Goal: Task Accomplishment & Management: Manage account settings

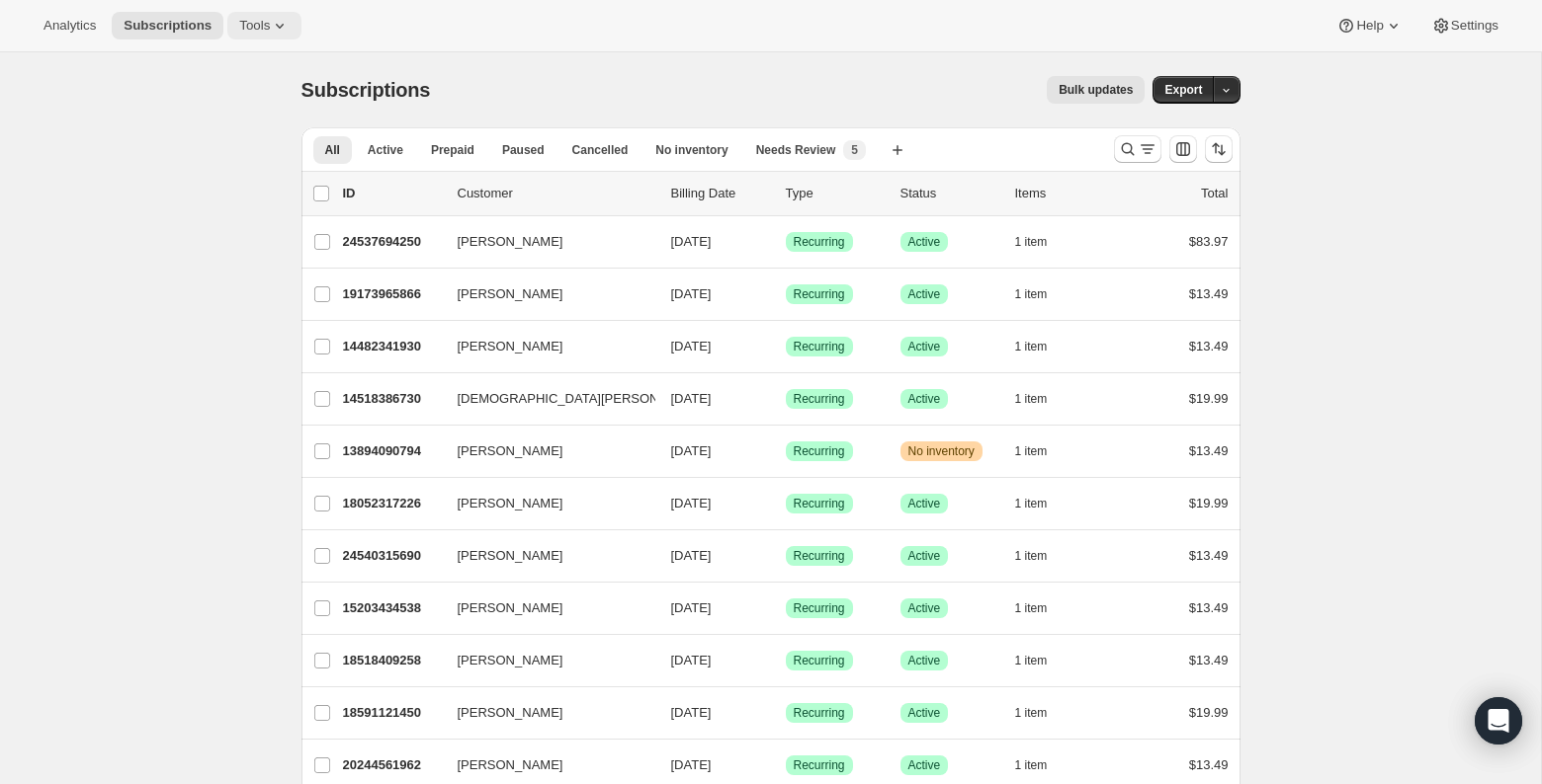
click at [279, 28] on icon at bounding box center [280, 26] width 20 height 20
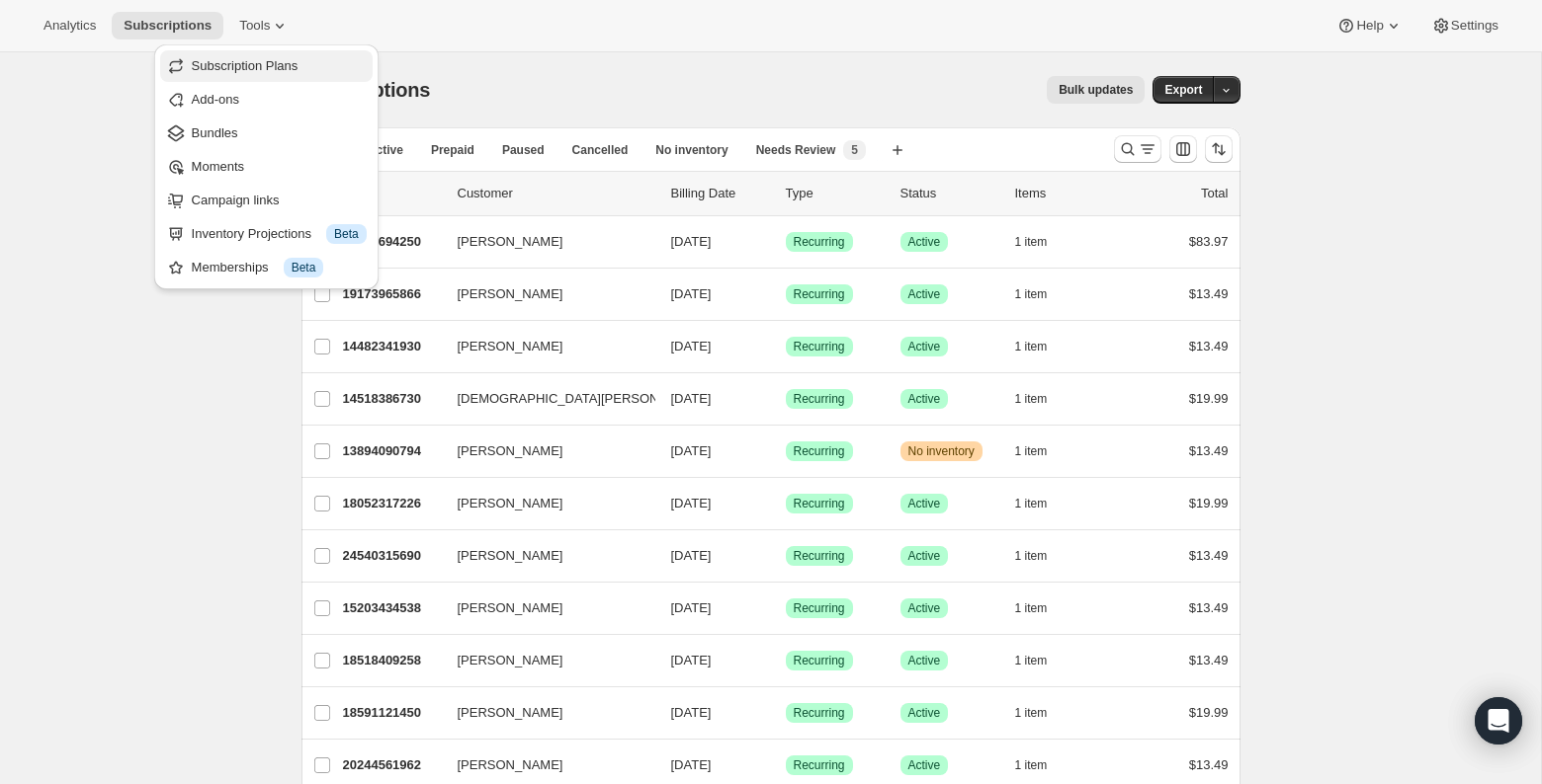
click at [279, 68] on span "Subscription Plans" at bounding box center [244, 66] width 107 height 15
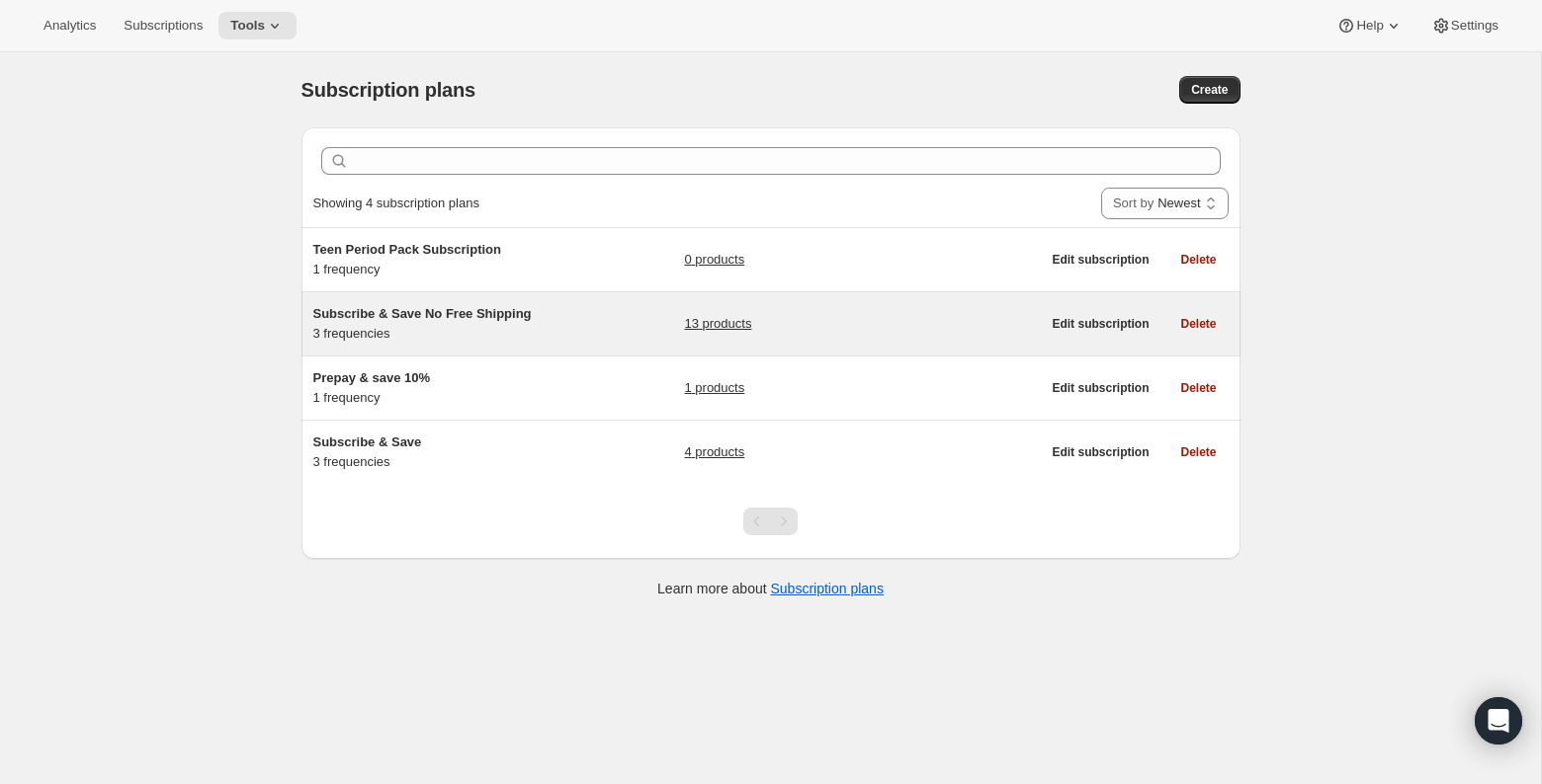
click at [396, 312] on span "Subscribe & Save No Free Shipping" at bounding box center [422, 313] width 218 height 15
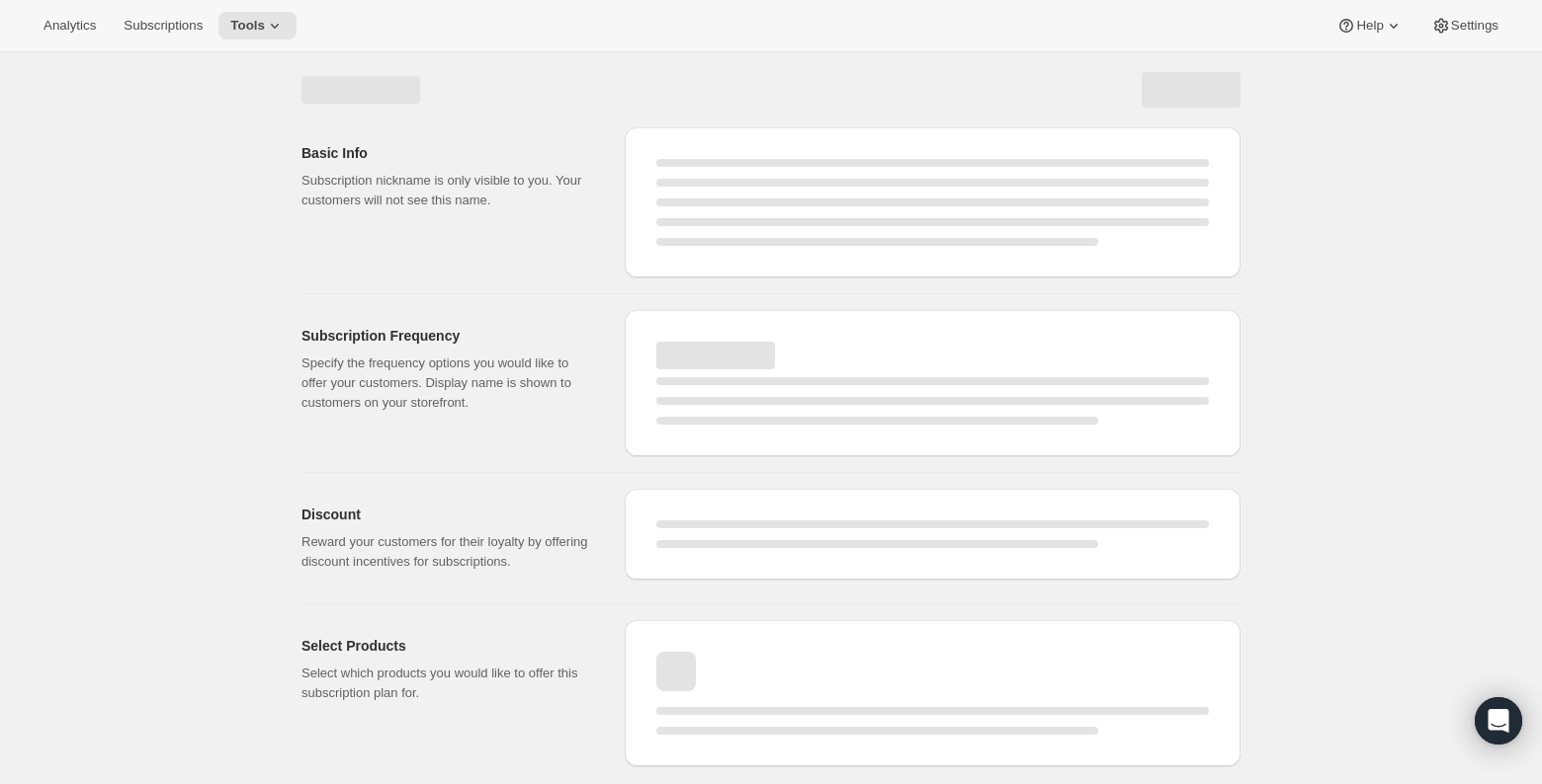
select select "WEEK"
select select "MONTH"
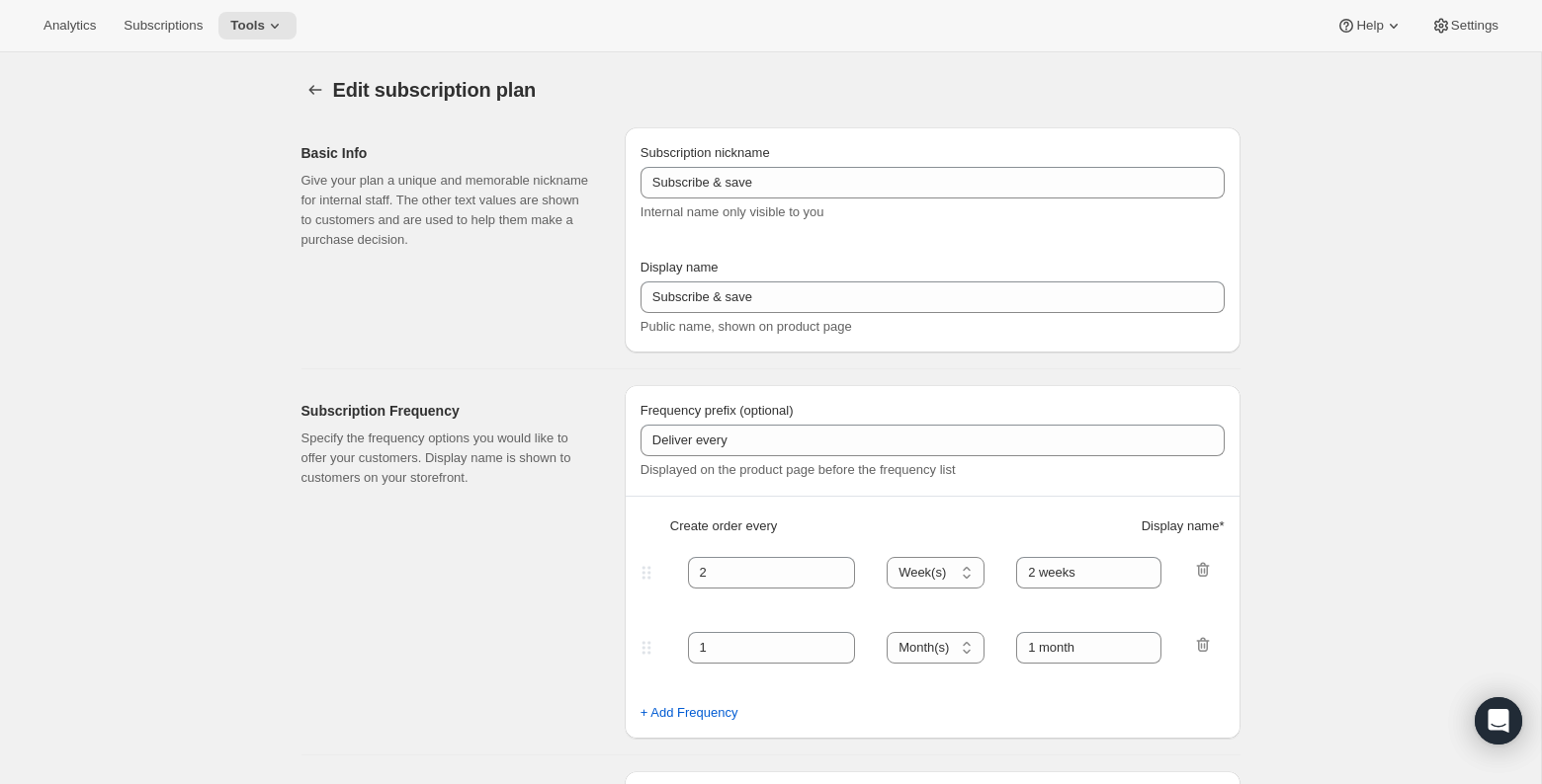
type input "Subscribe & Save No Free Shipping"
type input "Subscribe & Save"
type input "1"
select select "MONTH"
type input "1 month"
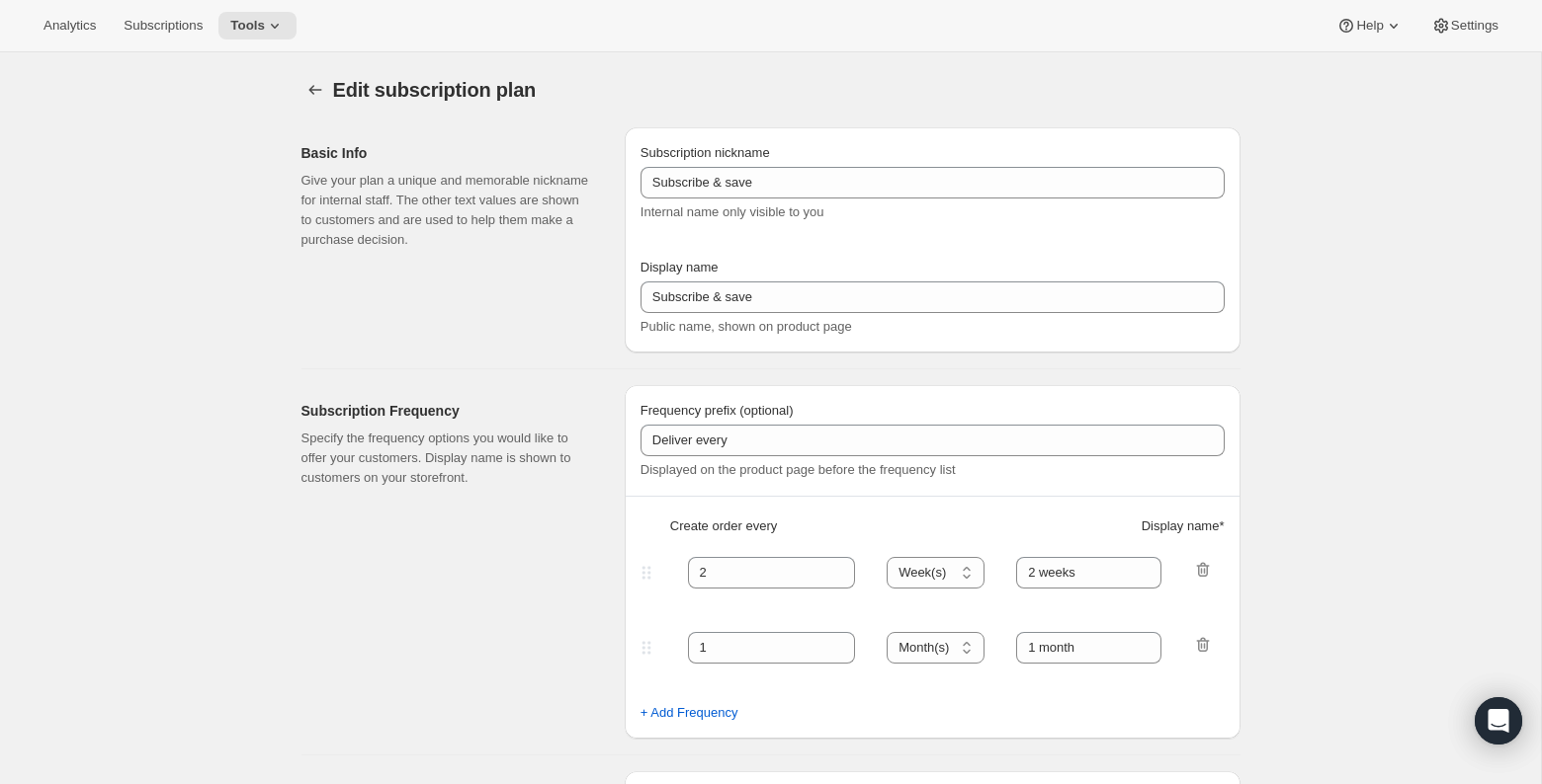
type input "2"
type input "2 months"
type input "Never worry about running out. Modify or cancel anytime."
select select "MONTH"
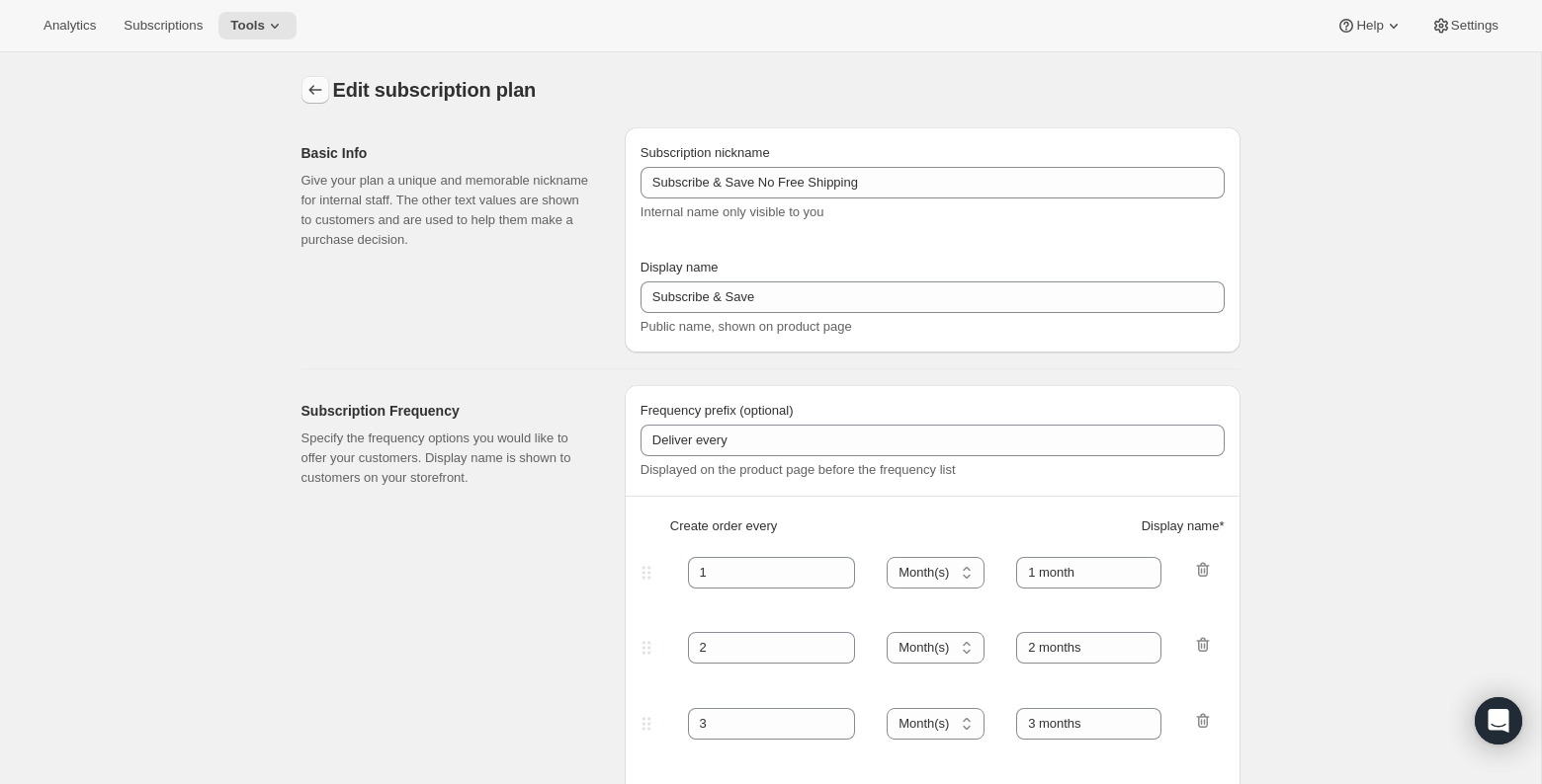
click at [313, 87] on icon "Subscription plans" at bounding box center [315, 90] width 20 height 20
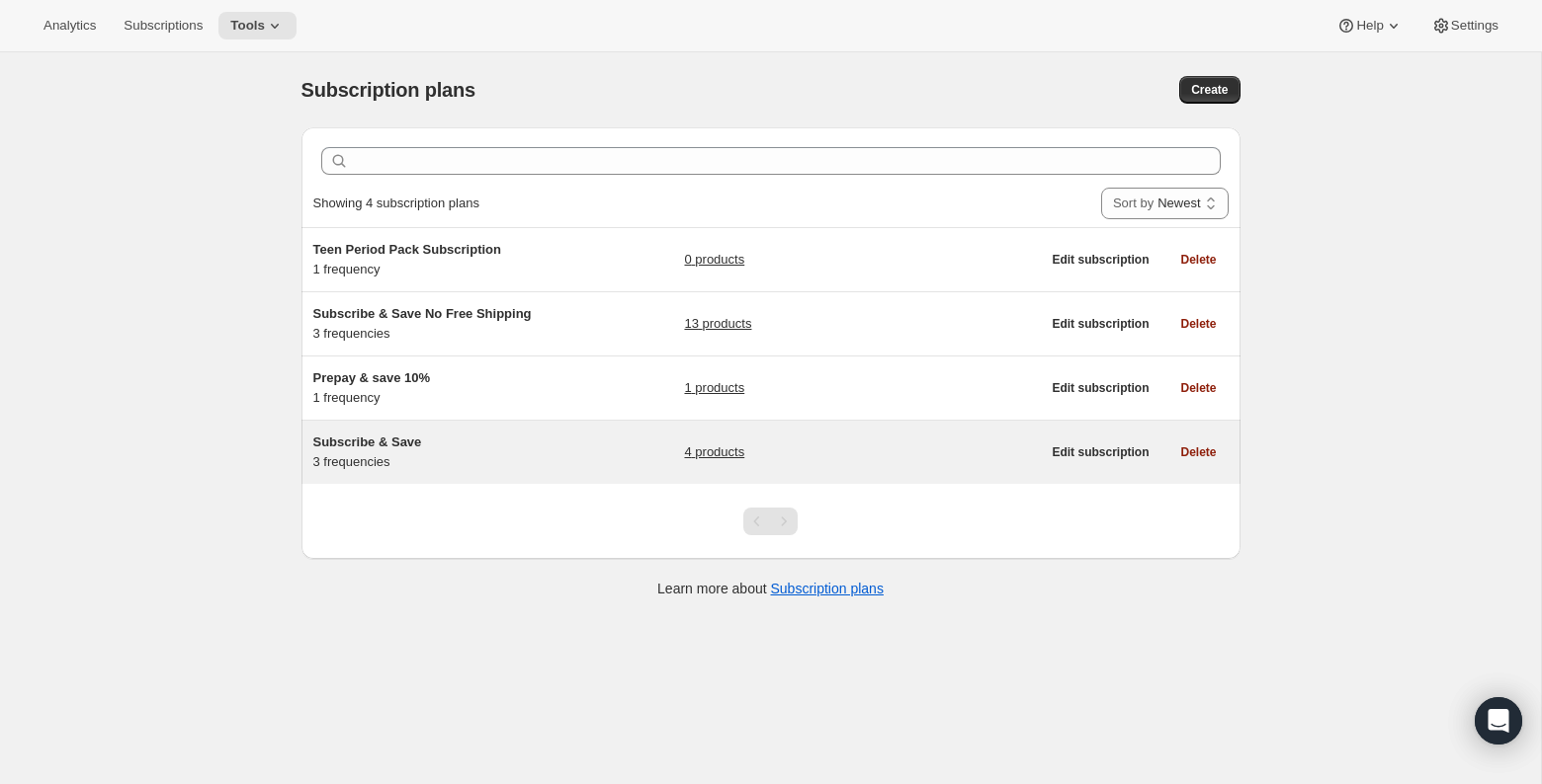
click at [374, 445] on span "Subscribe & Save" at bounding box center [367, 441] width 109 height 15
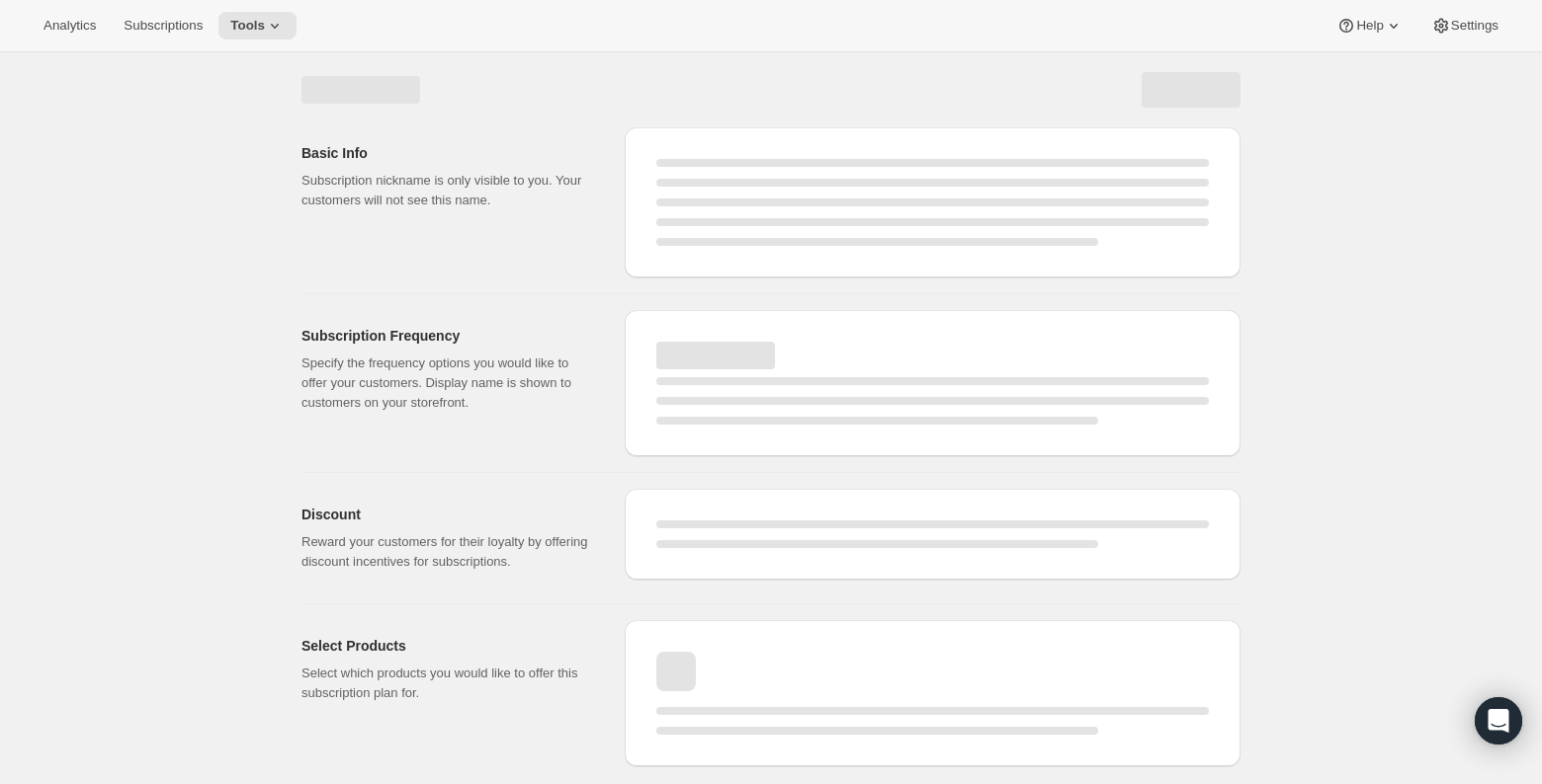
select select "WEEK"
select select "MONTH"
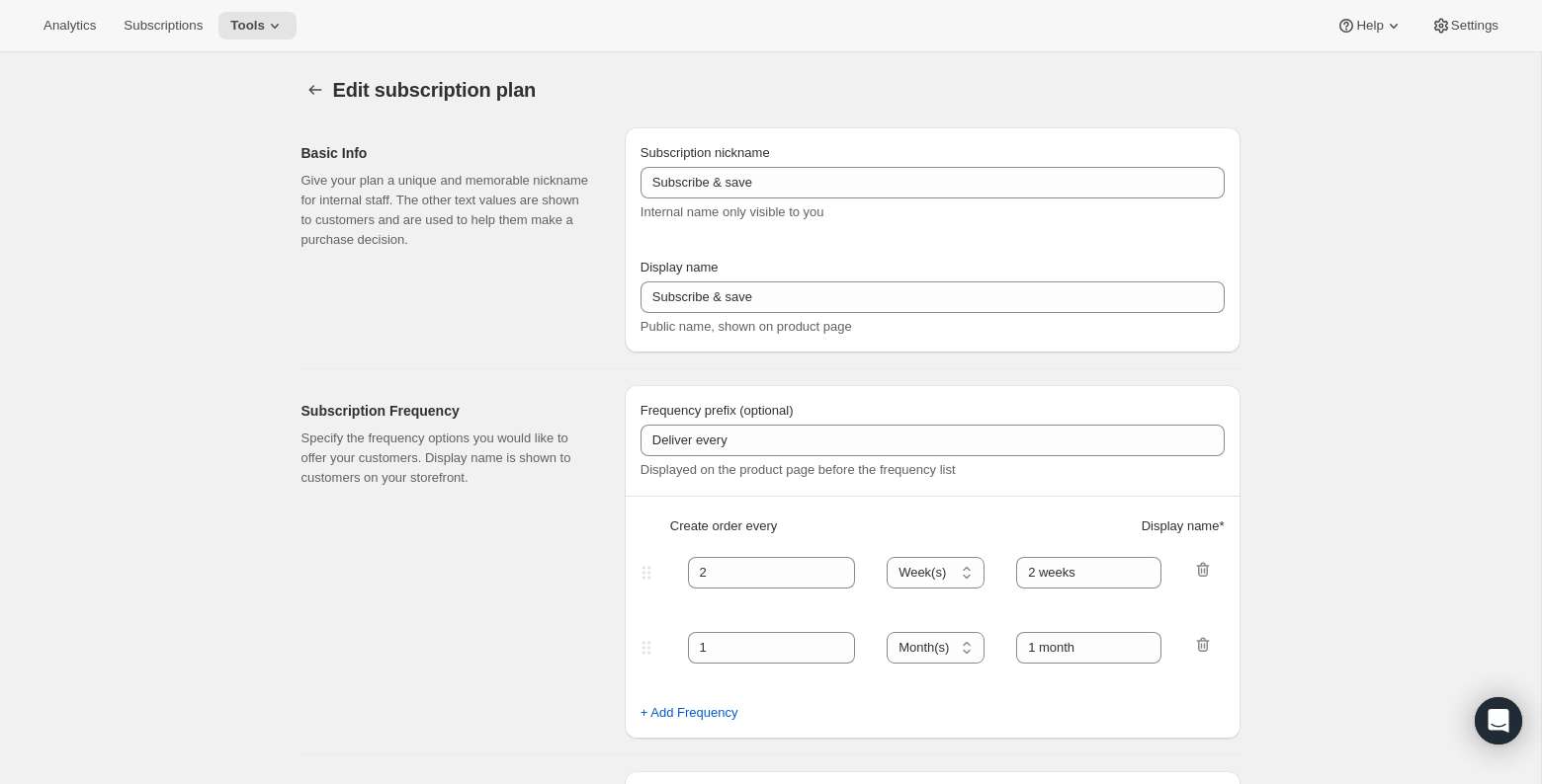
type input "Subscribe & Save"
type input "Subscribe & Save <b>Free Shipping</b>"
type input "1"
select select "MONTH"
type input "1 month"
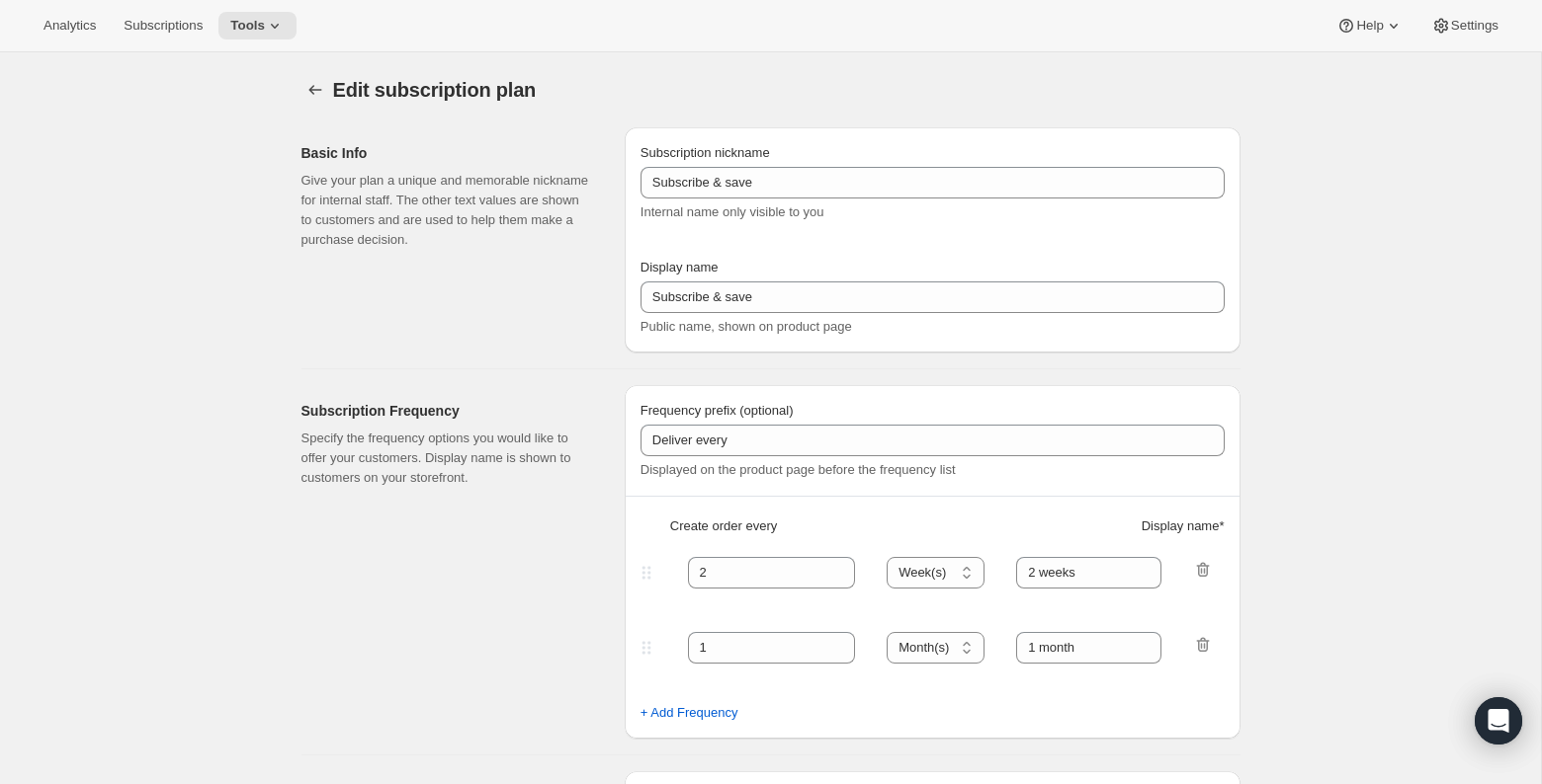
type input "2"
type input "2 months"
type input "Subscribers get Free Shipping! Modify or cancel anytime."
select select "MONTH"
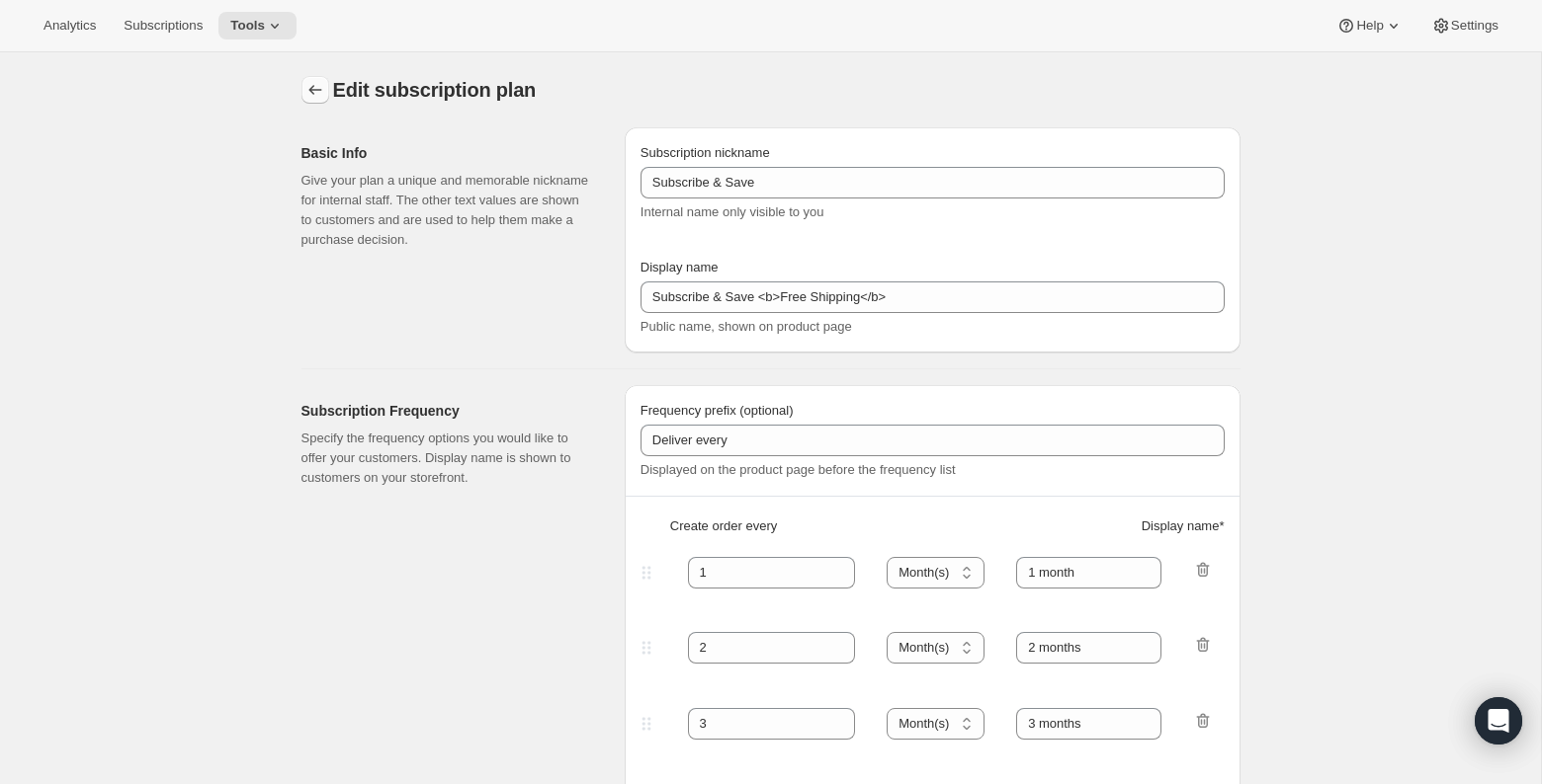
click at [309, 86] on icon "Subscription plans" at bounding box center [315, 90] width 20 height 20
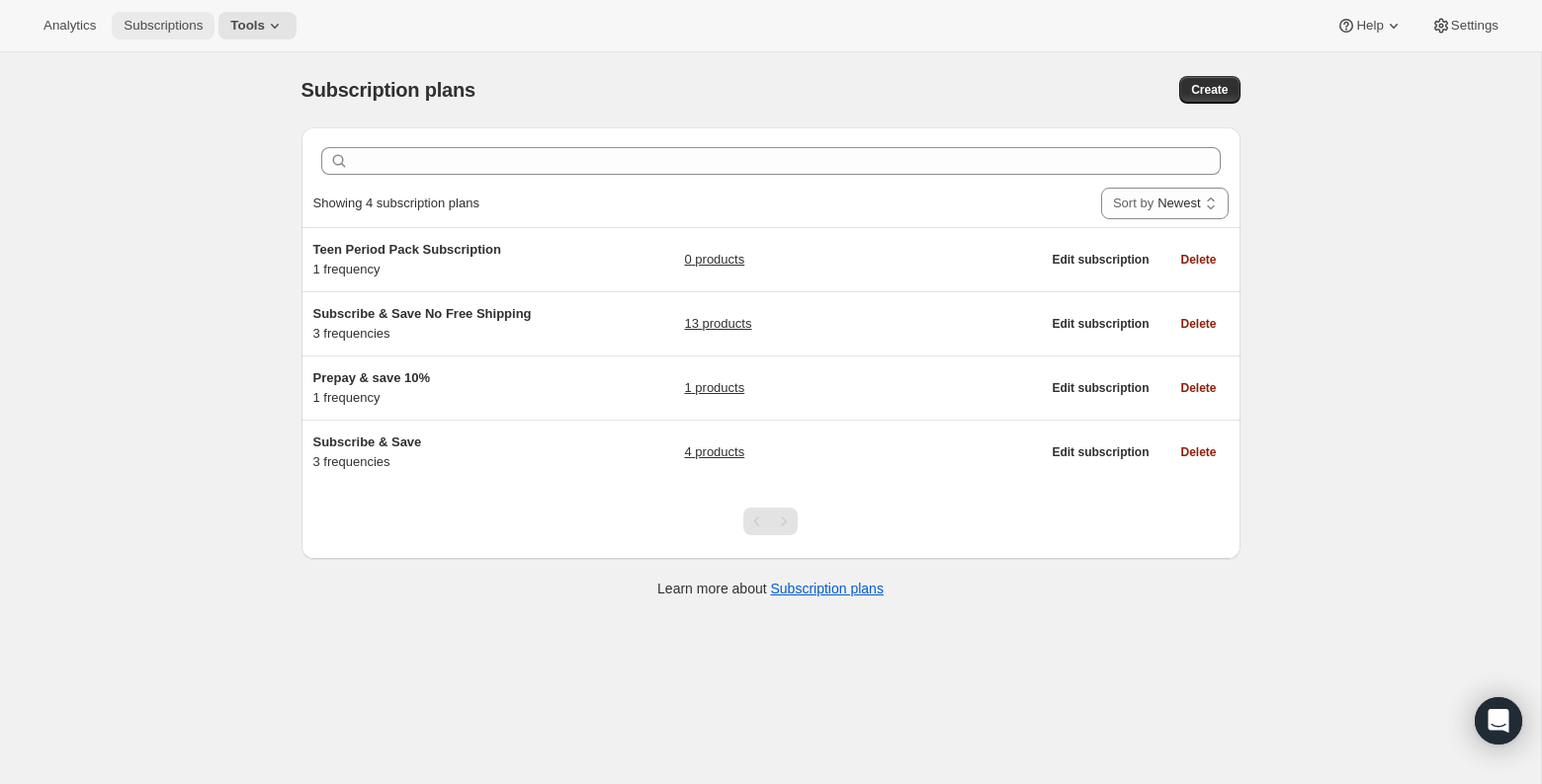
click at [169, 38] on button "Subscriptions" at bounding box center [162, 26] width 103 height 28
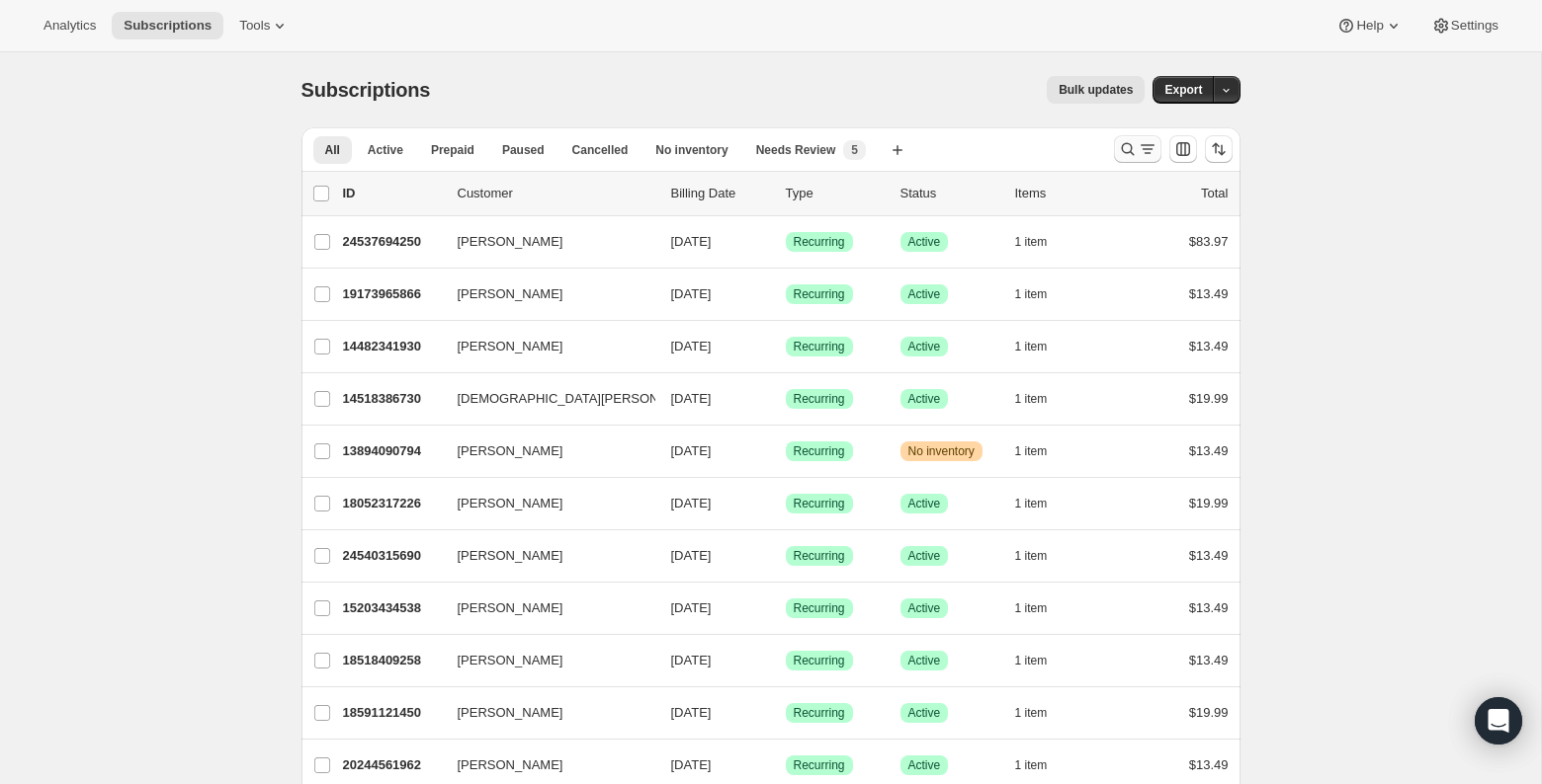
click at [1149, 148] on icon "Search and filter results" at bounding box center [1147, 149] width 20 height 20
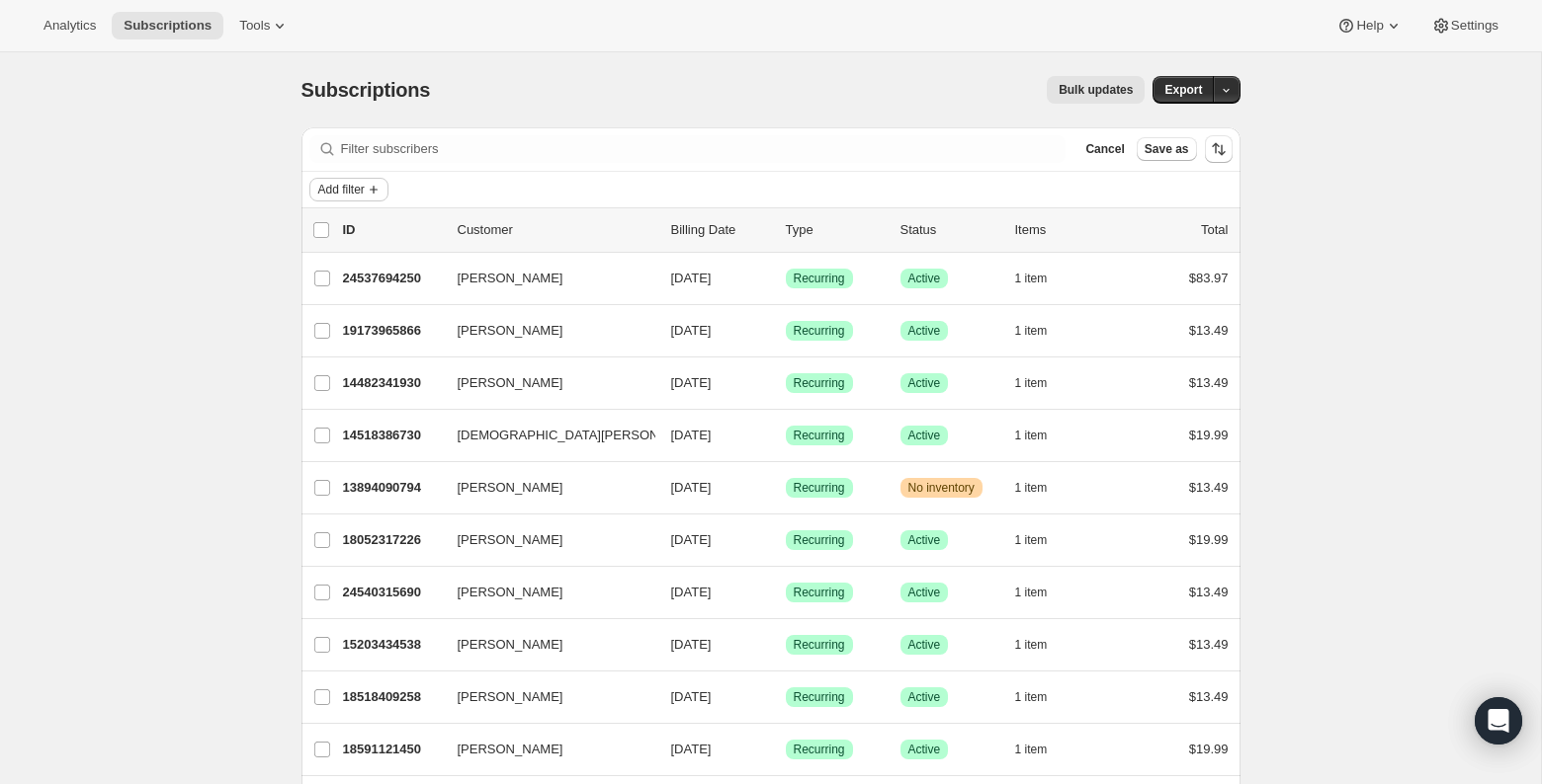
click at [378, 189] on icon "Add filter" at bounding box center [374, 189] width 16 height 16
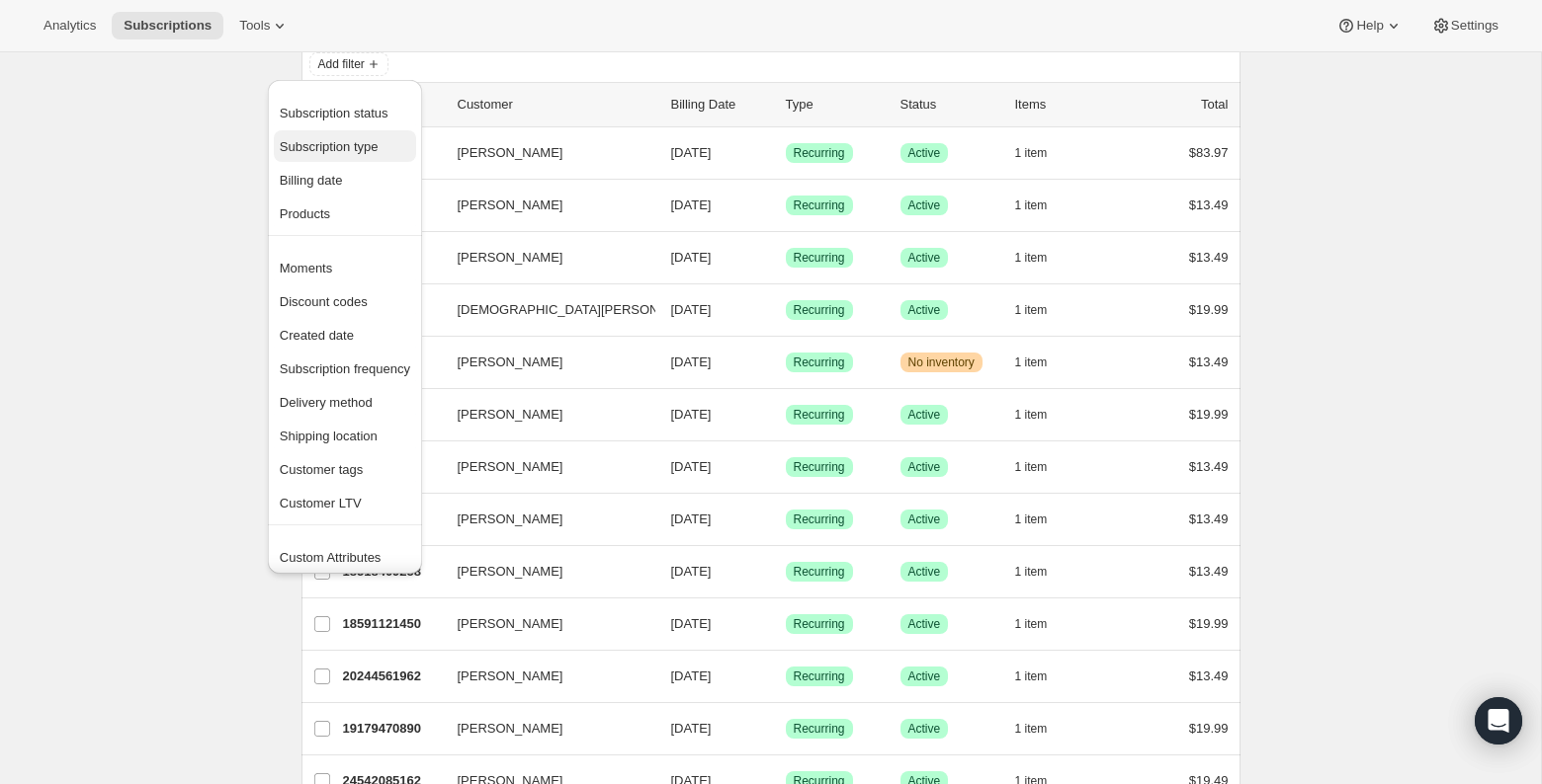
scroll to position [122, 0]
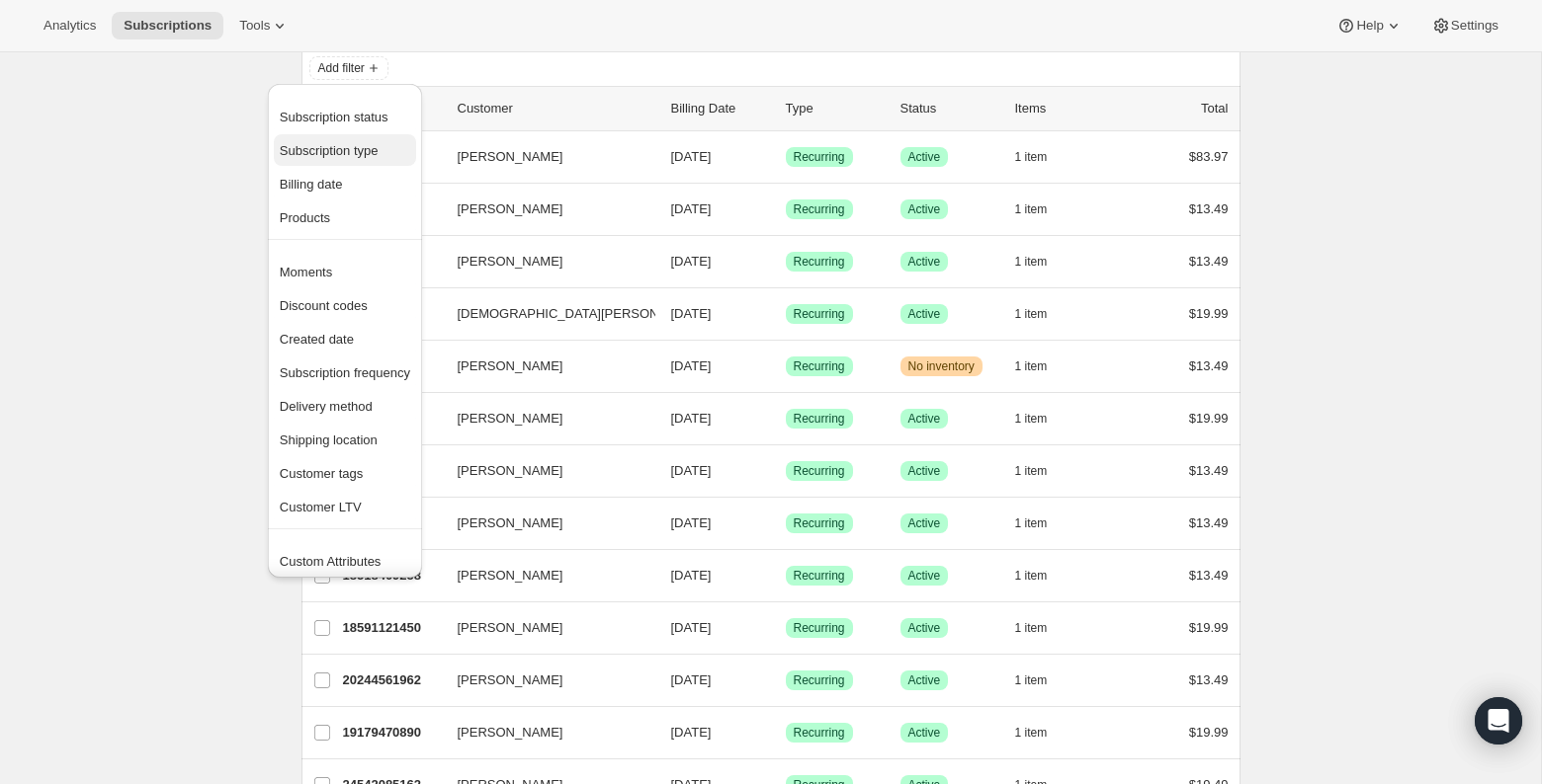
click at [360, 141] on span "Subscription type" at bounding box center [345, 151] width 131 height 20
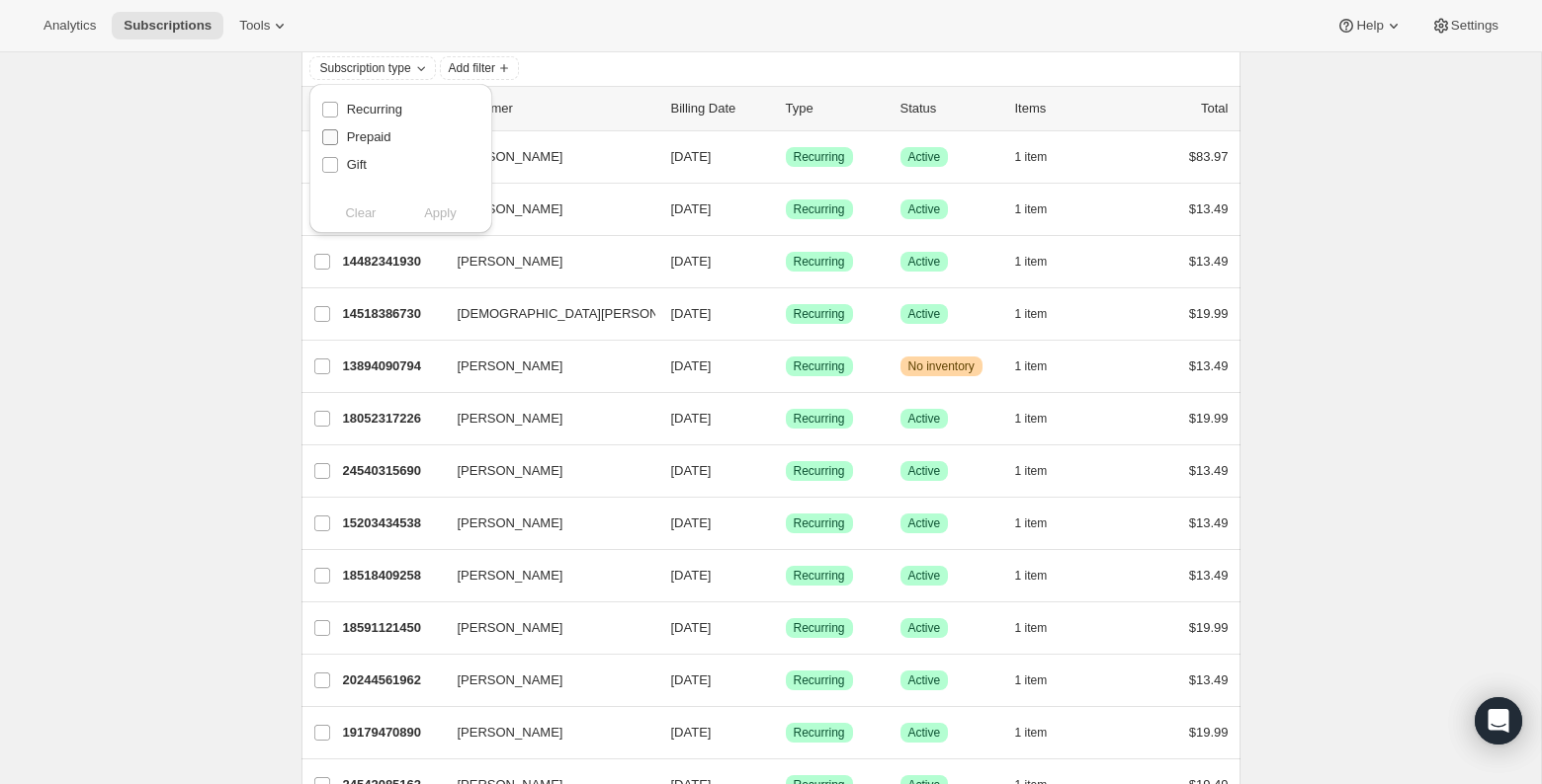
click at [331, 137] on input "Prepaid" at bounding box center [330, 137] width 16 height 16
checkbox input "true"
click at [439, 214] on span "Apply" at bounding box center [440, 213] width 33 height 20
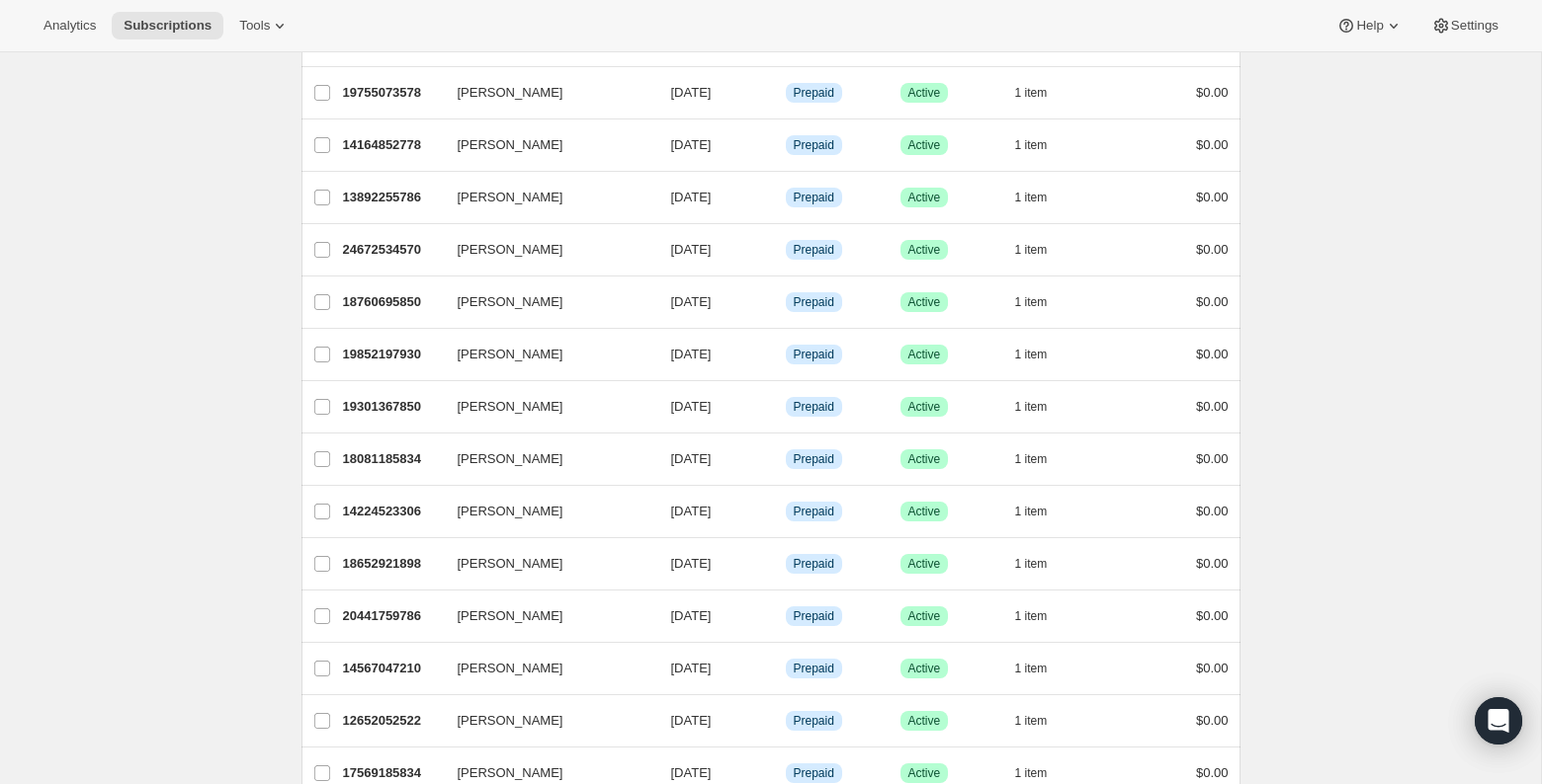
scroll to position [2175, 0]
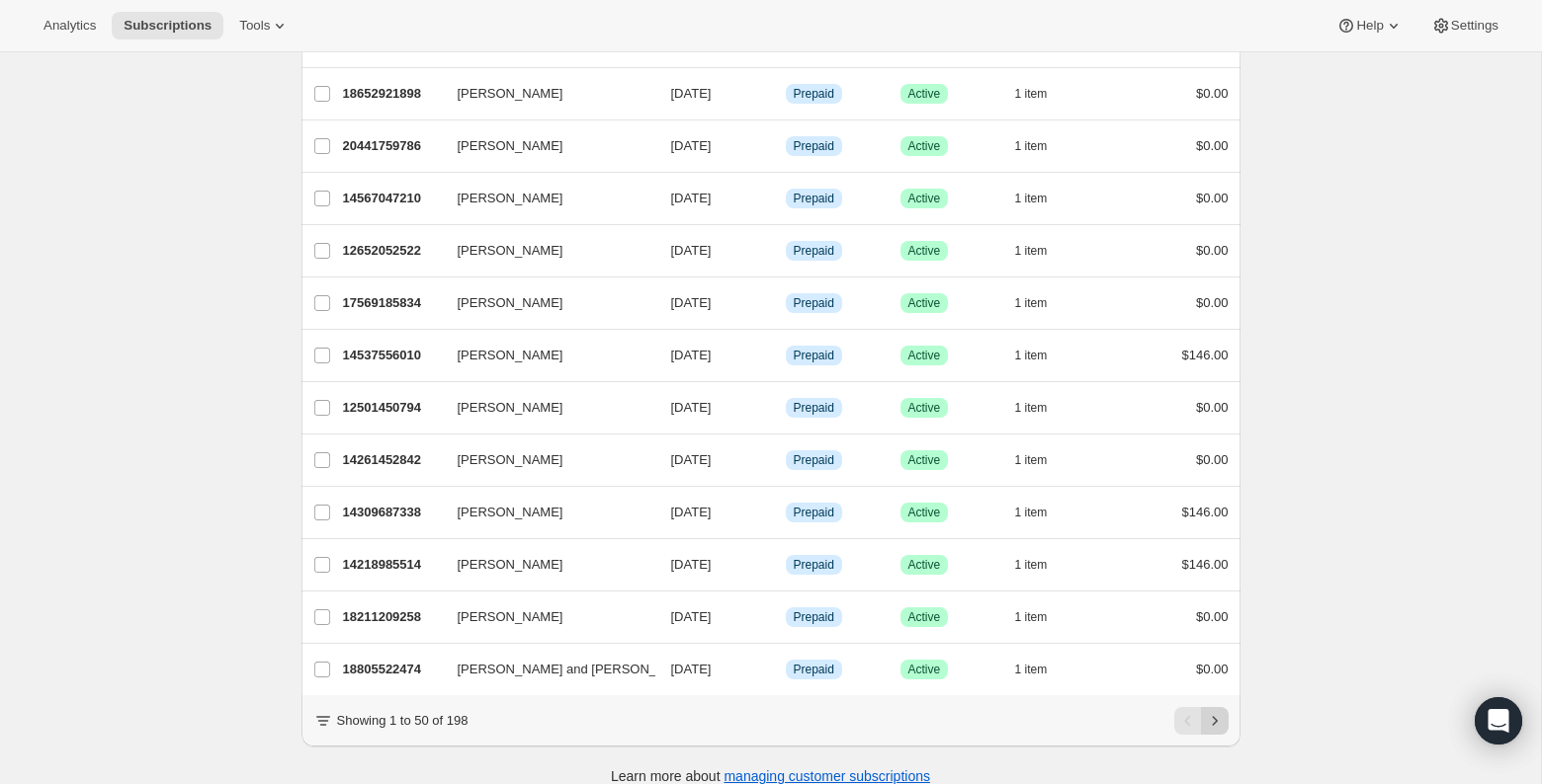
click at [1213, 711] on icon "Next" at bounding box center [1215, 721] width 20 height 20
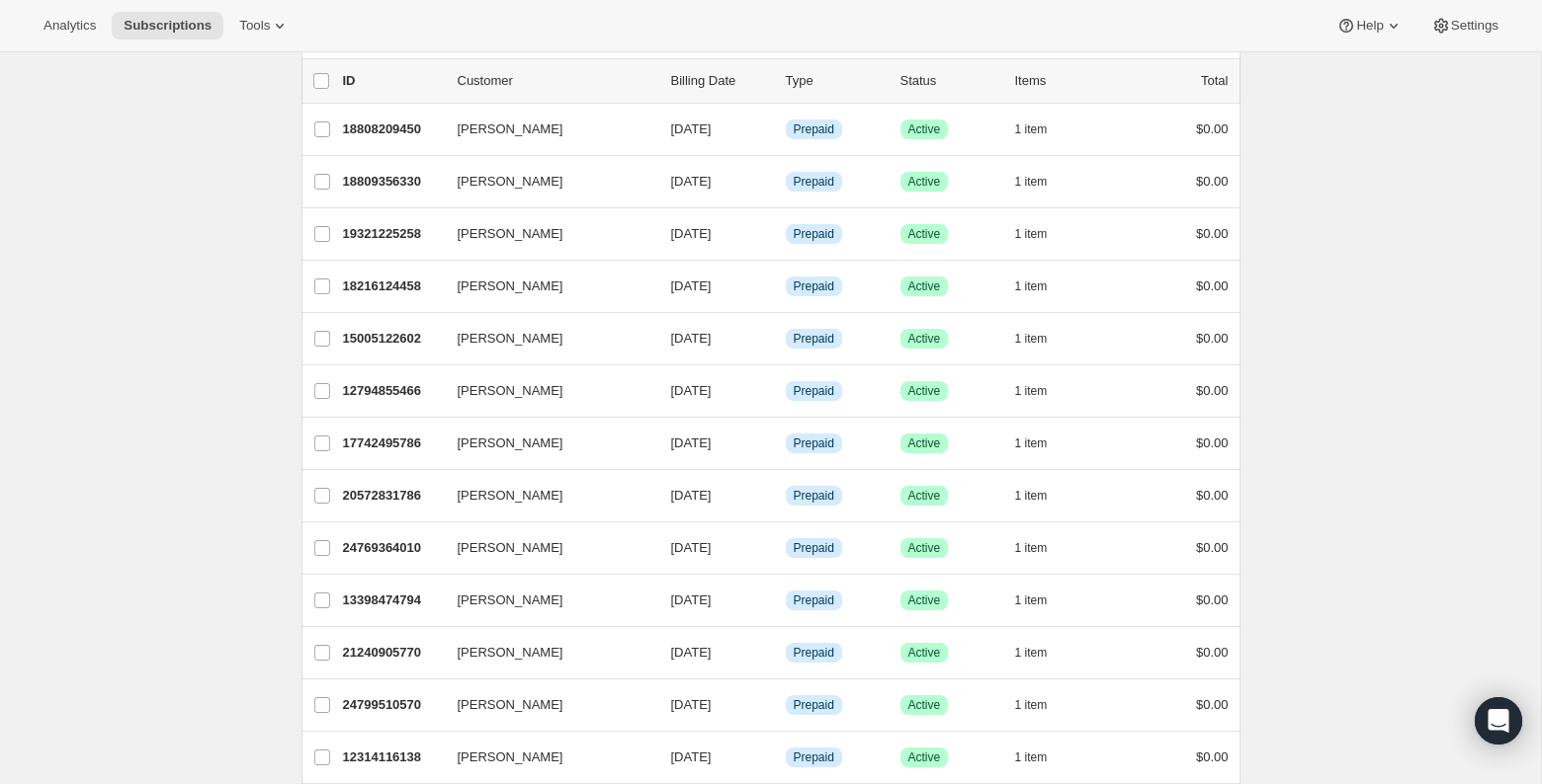
scroll to position [0, 0]
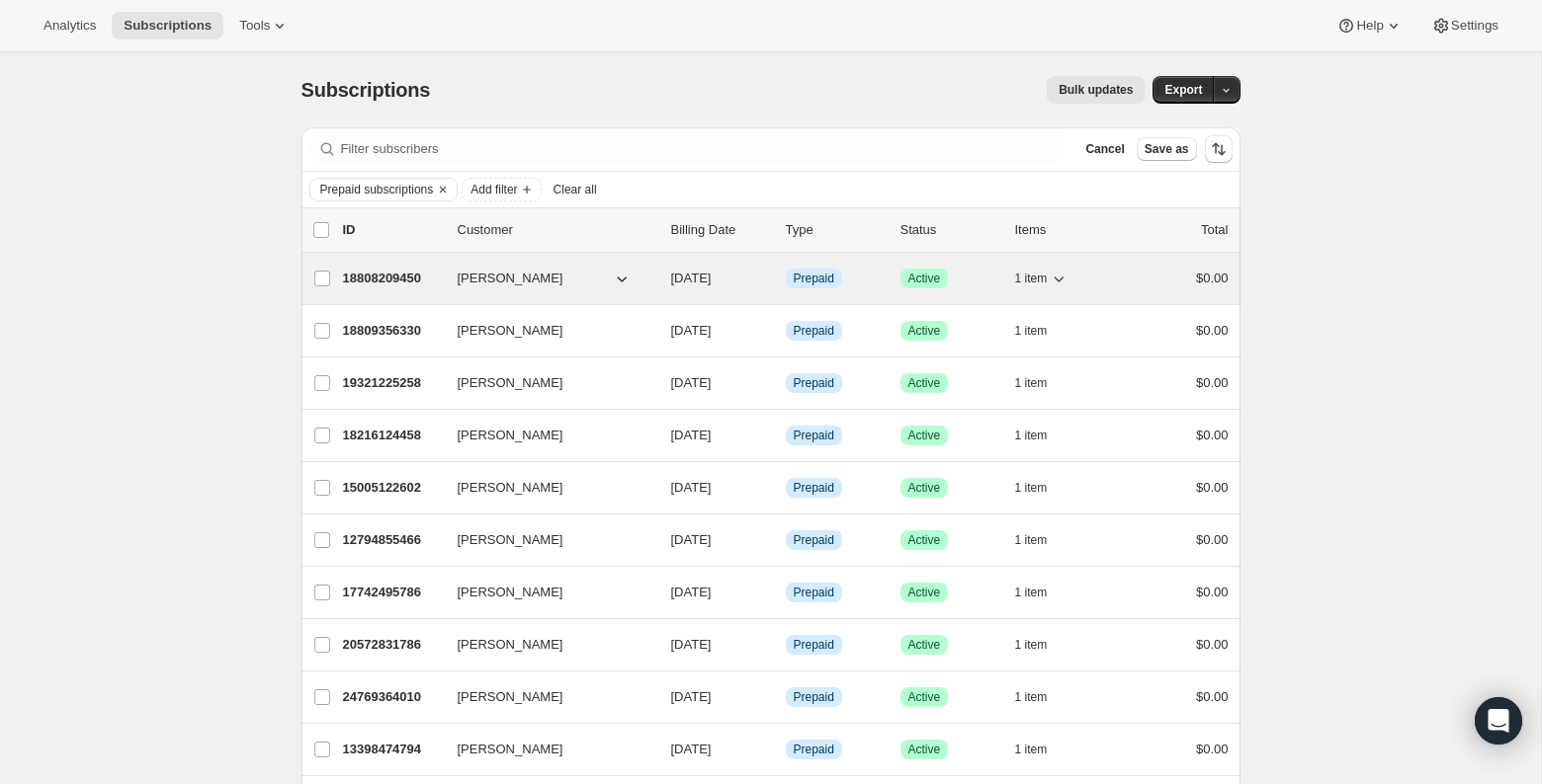
click at [387, 275] on p "18808209450" at bounding box center [392, 279] width 99 height 20
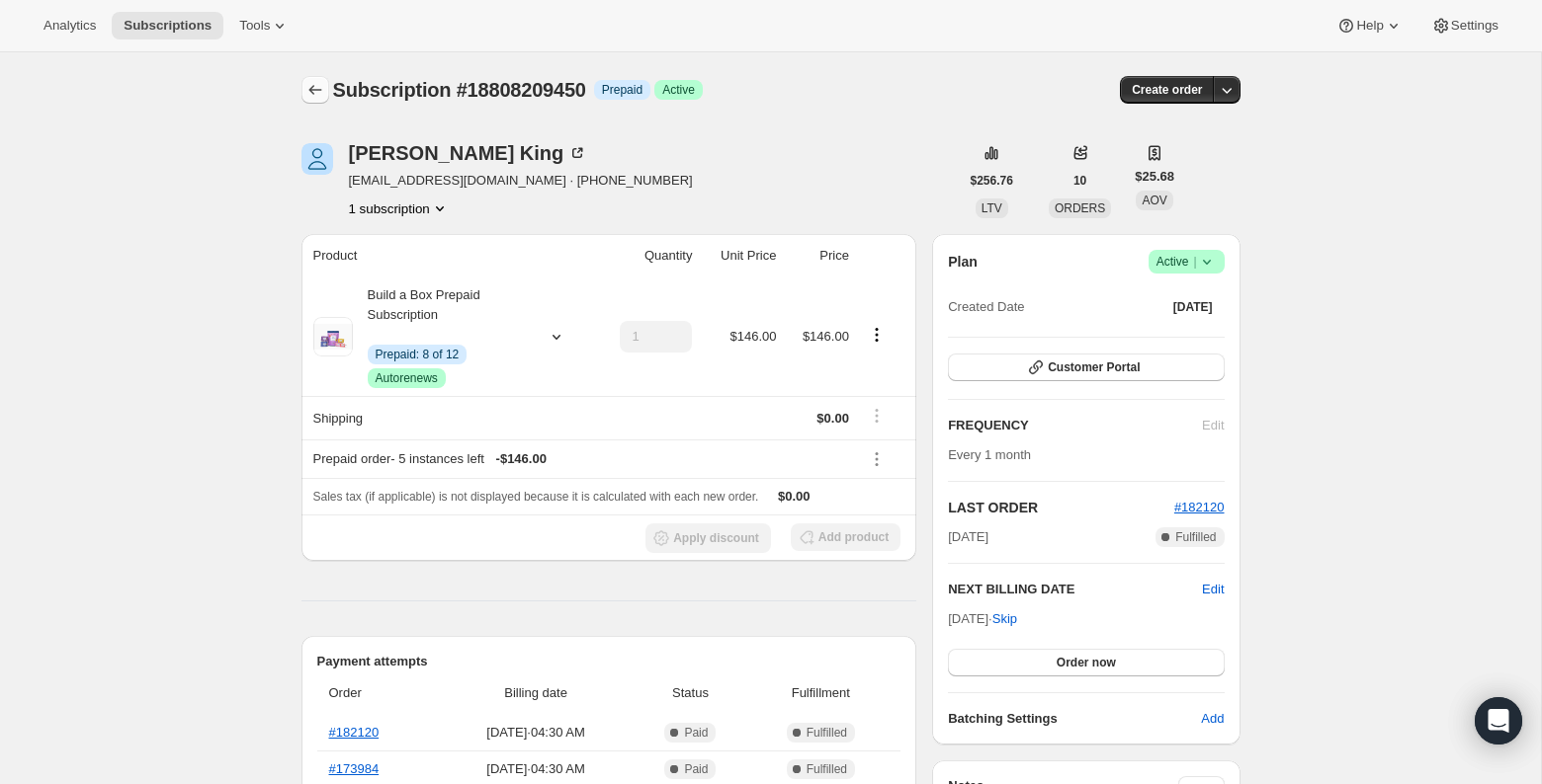
click at [313, 79] on button "Subscriptions" at bounding box center [315, 90] width 28 height 28
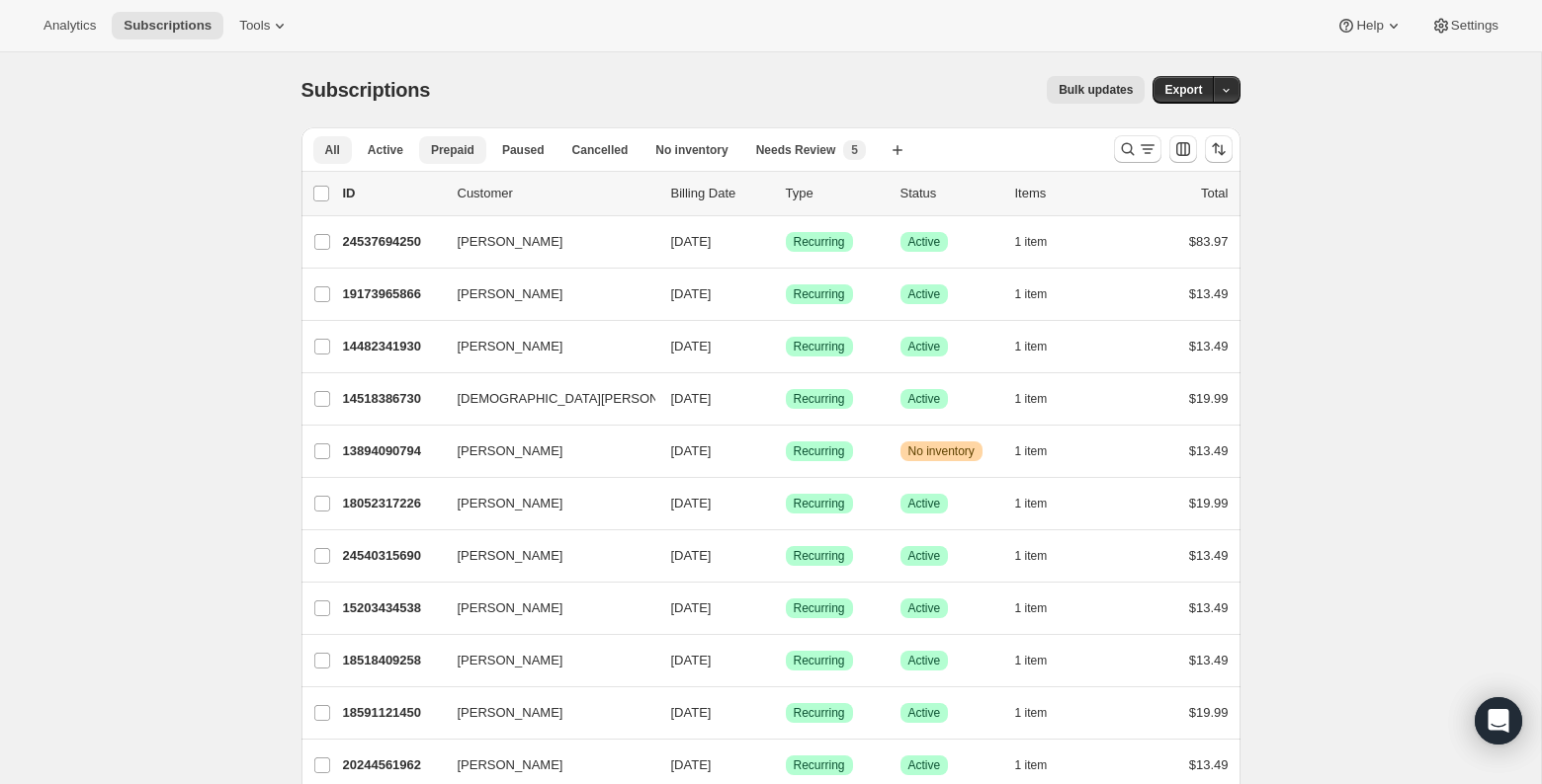
click at [456, 153] on span "Prepaid" at bounding box center [453, 150] width 44 height 16
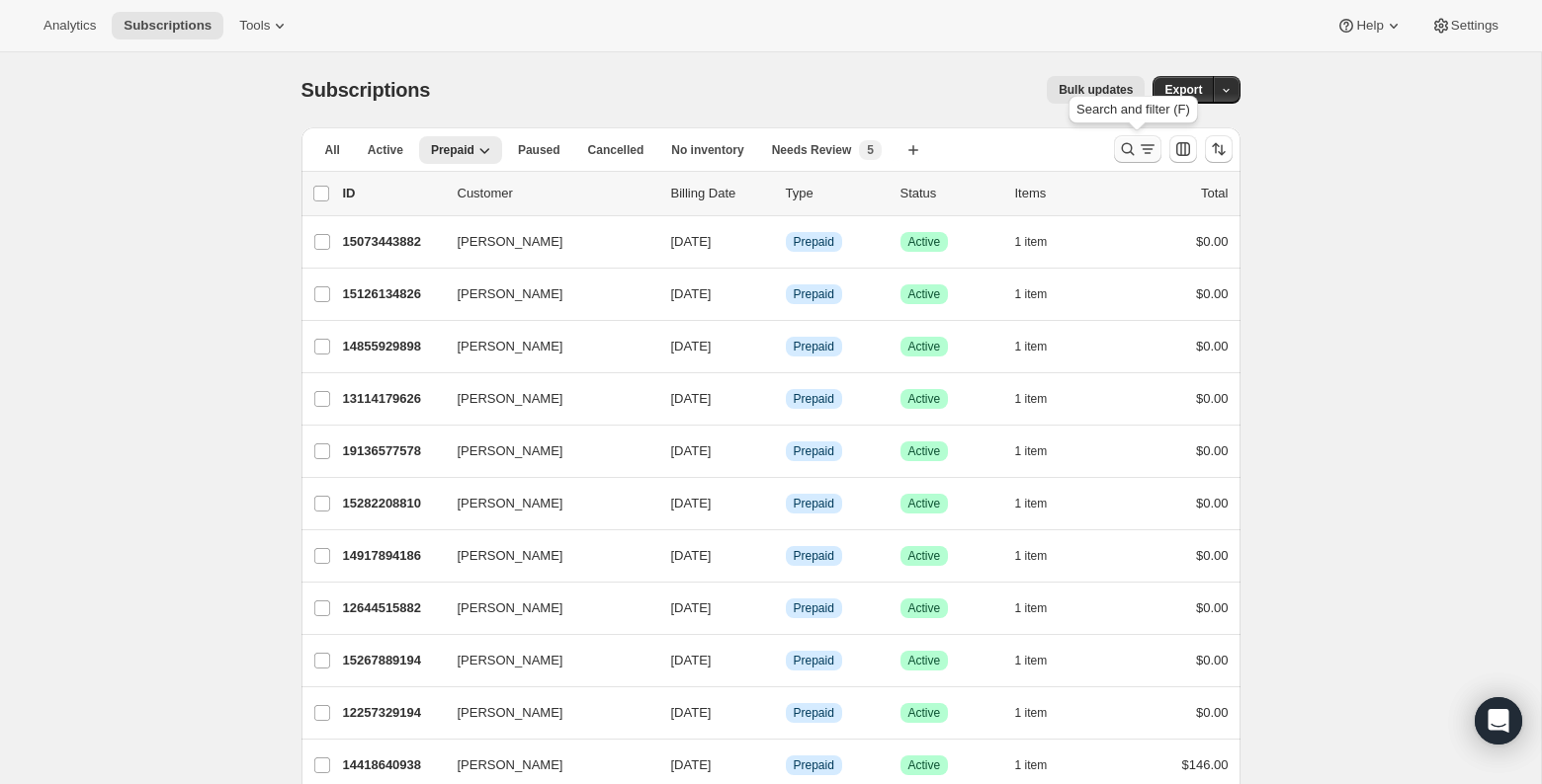
click at [1141, 158] on button "Search and filter results" at bounding box center [1138, 149] width 48 height 28
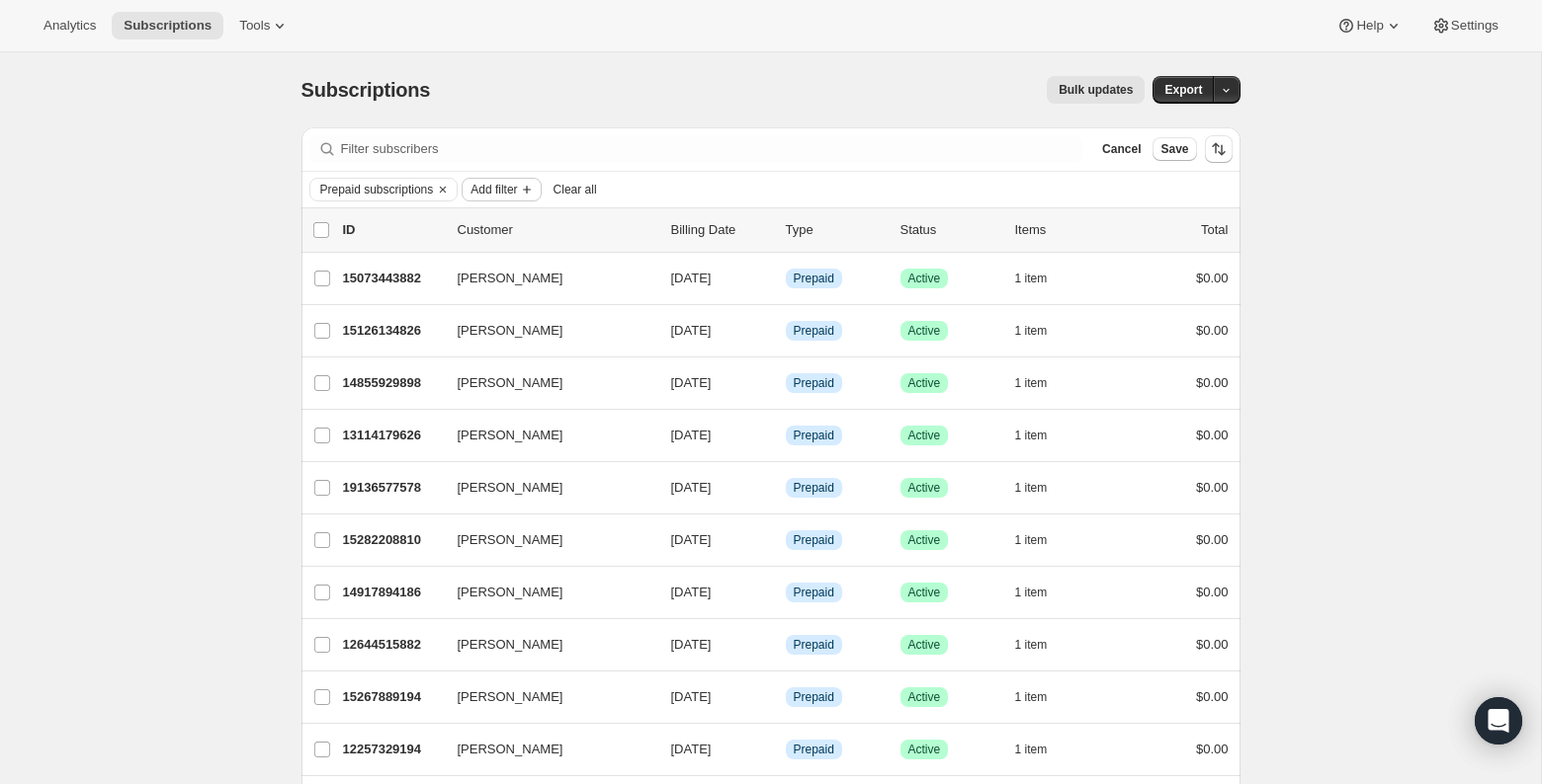
click at [506, 188] on span "Add filter" at bounding box center [493, 189] width 47 height 16
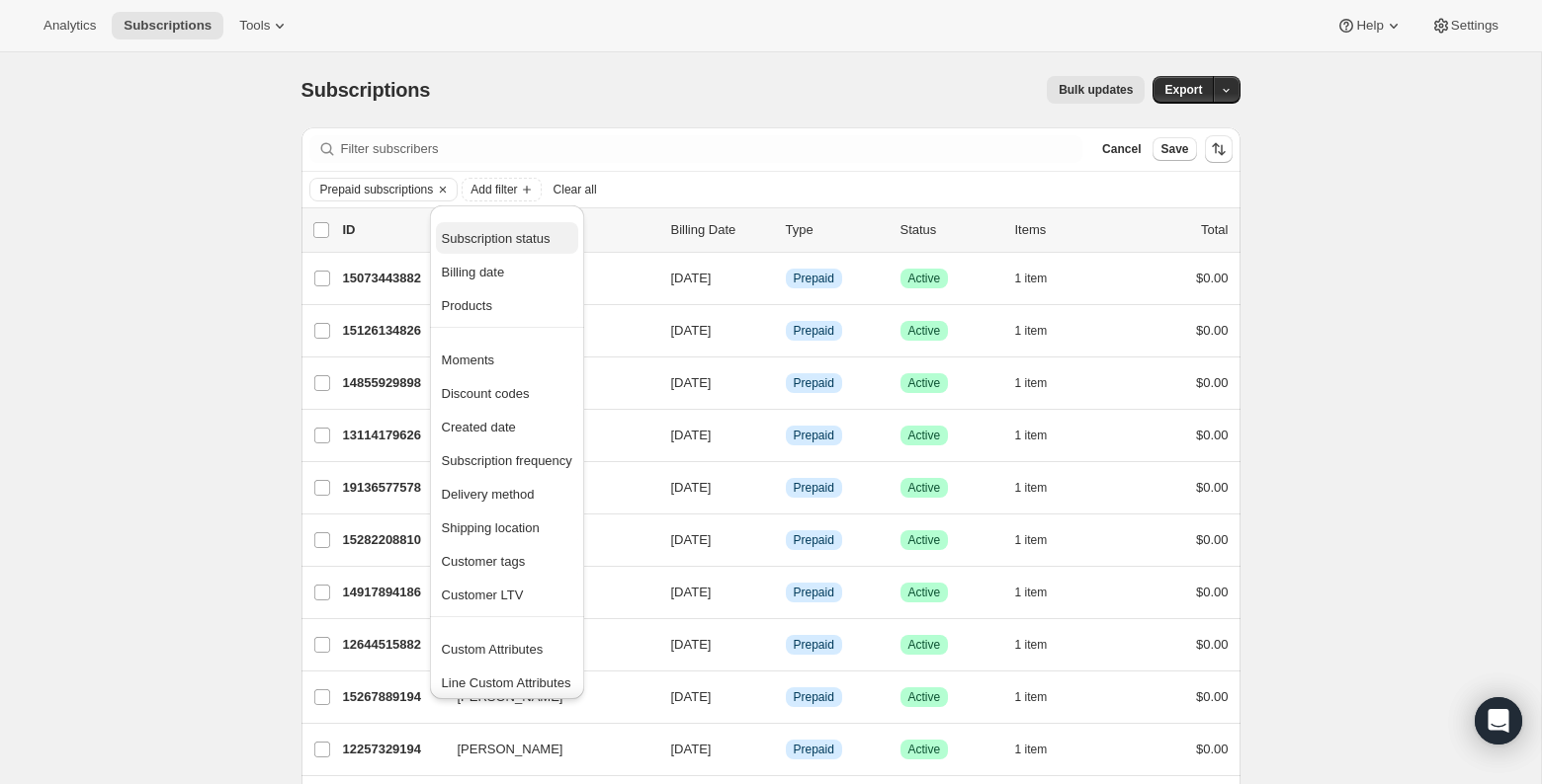
click at [481, 246] on span "Subscription status" at bounding box center [506, 239] width 131 height 20
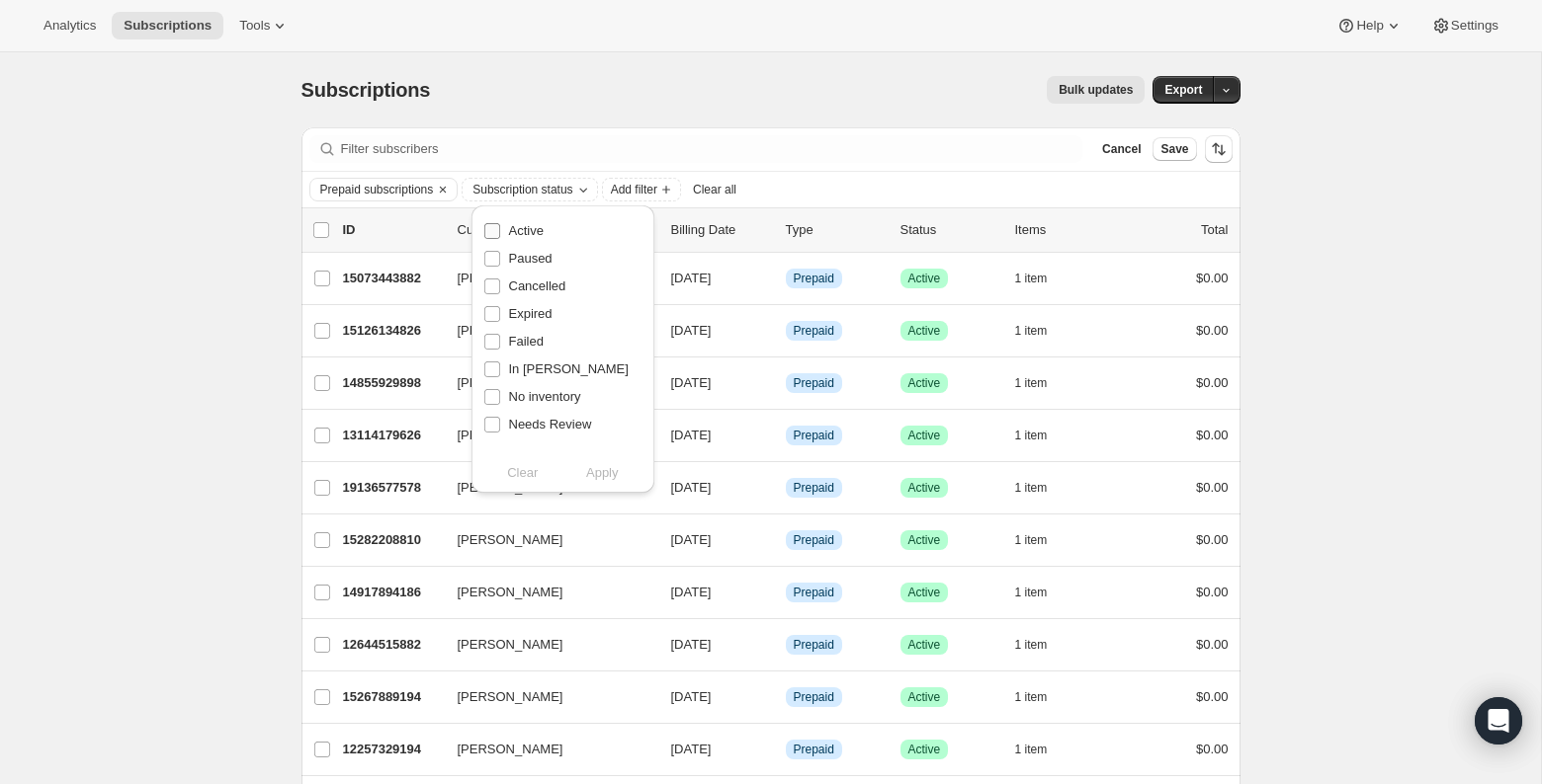
click at [493, 229] on input "Active" at bounding box center [492, 231] width 16 height 16
checkbox input "true"
click at [589, 470] on span "Apply" at bounding box center [602, 473] width 33 height 20
